Goal: Ask a question

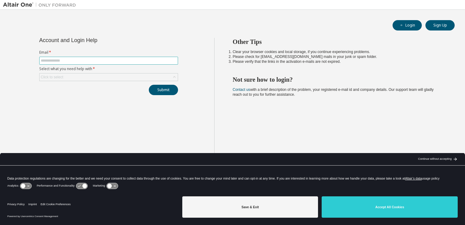
click at [96, 61] on input "text" at bounding box center [109, 60] width 136 height 5
type input "**********"
click at [78, 77] on div "Click to select" at bounding box center [109, 76] width 138 height 7
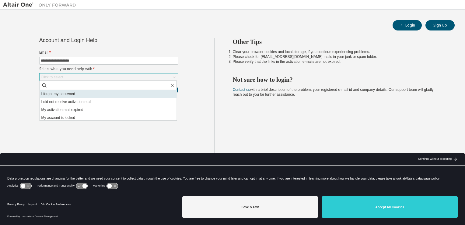
click at [68, 94] on li "I forgot my password" at bounding box center [108, 94] width 137 height 8
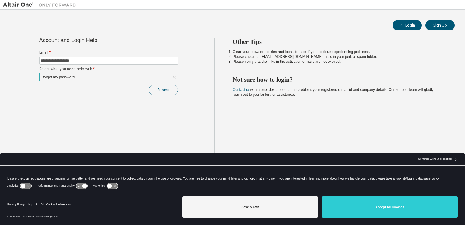
click at [164, 93] on button "Submit" at bounding box center [163, 90] width 29 height 10
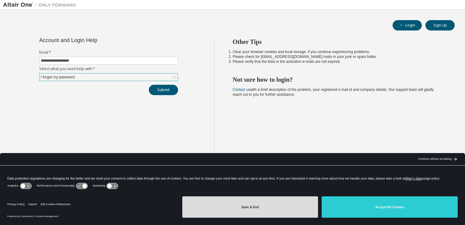
click at [256, 203] on button "Save & Exit" at bounding box center [250, 206] width 136 height 21
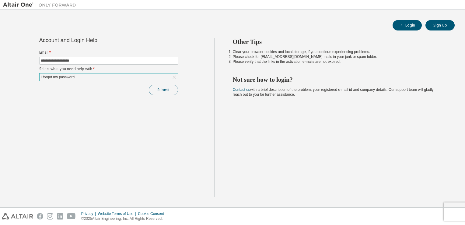
click at [167, 90] on button "Submit" at bounding box center [163, 90] width 29 height 10
